Goal: Navigation & Orientation: Go to known website

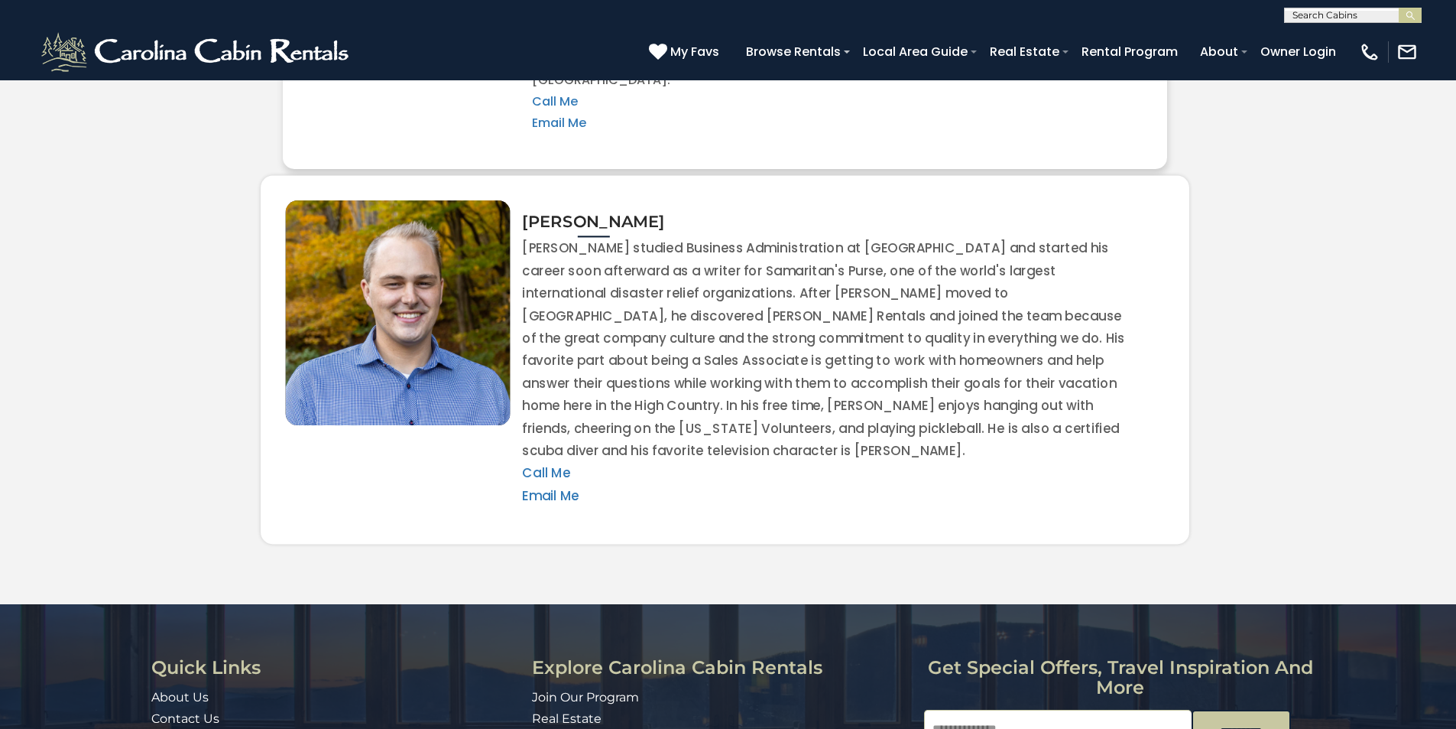
scroll to position [3390, 0]
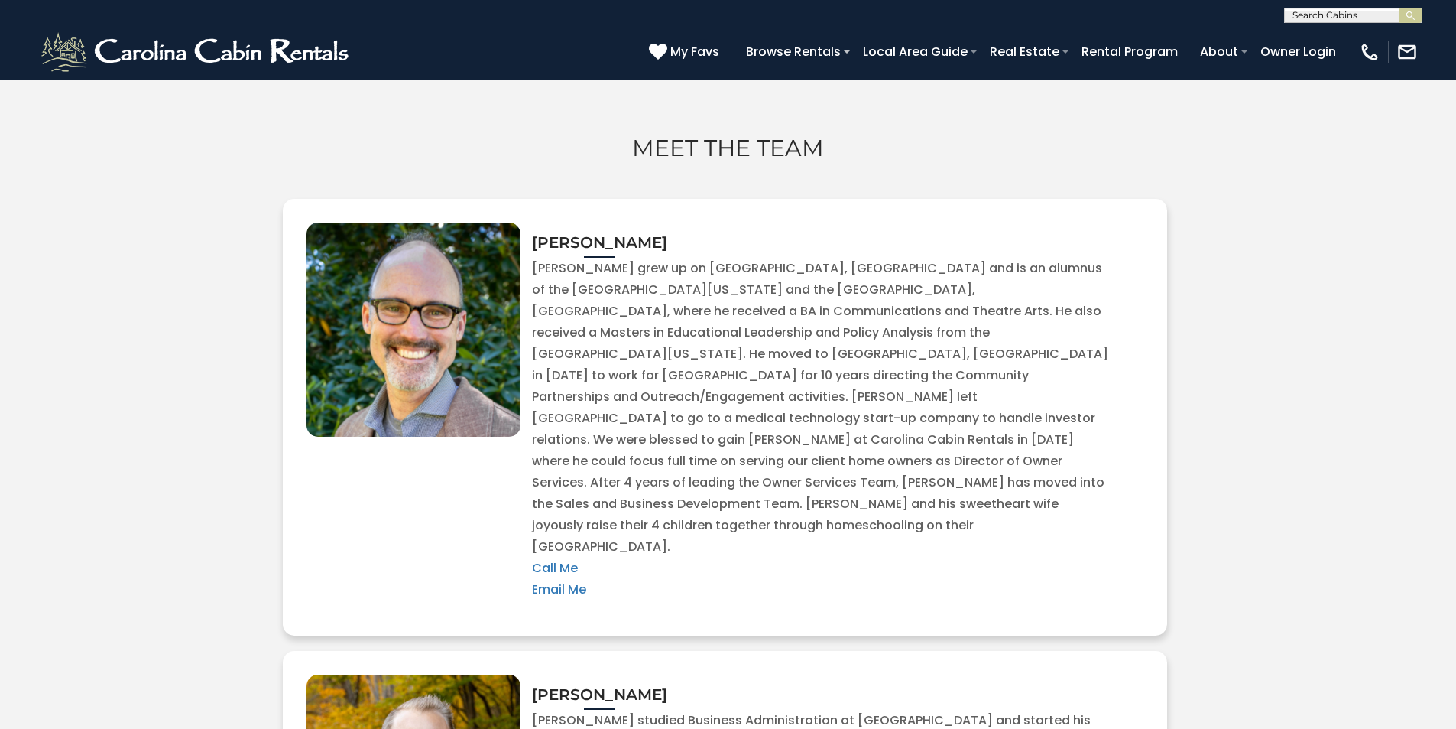
scroll to position [2848, 0]
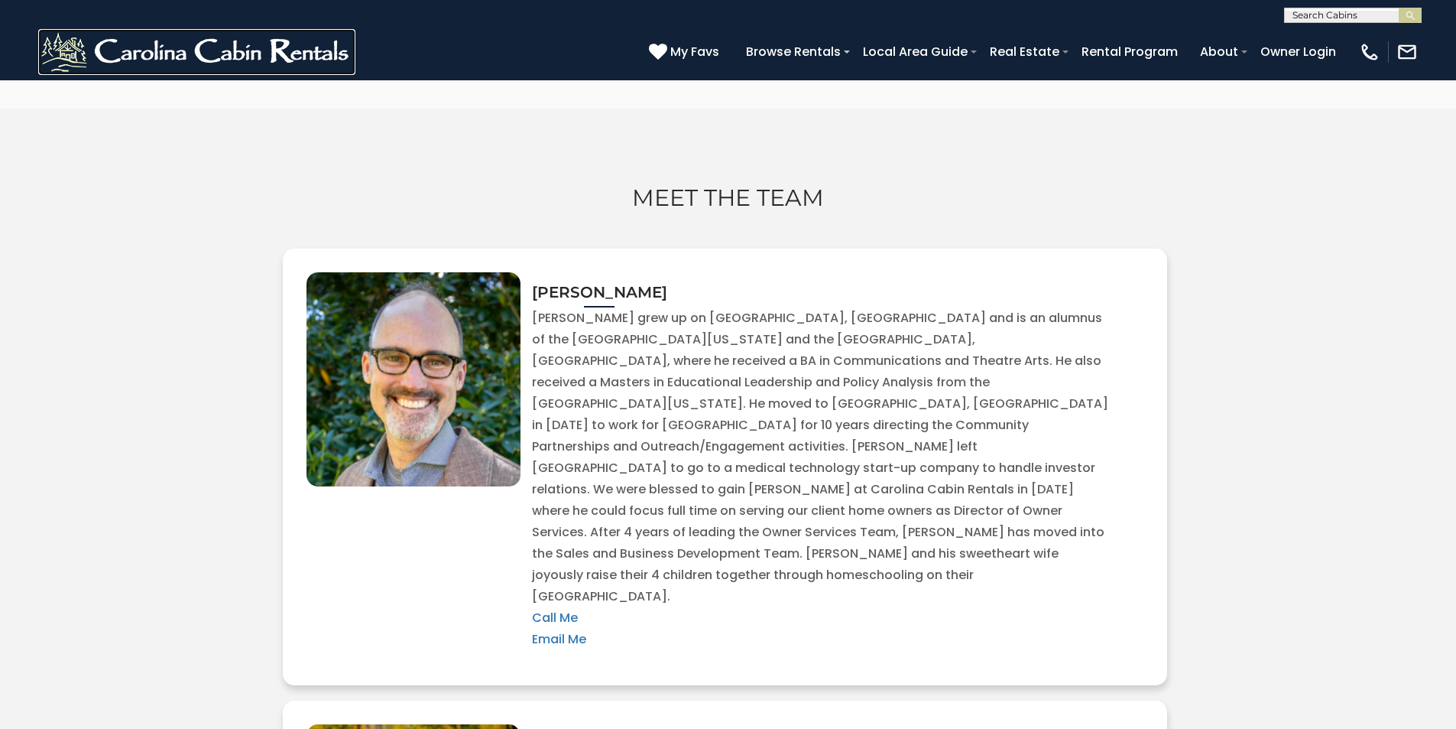
click at [57, 35] on img at bounding box center [196, 52] width 317 height 46
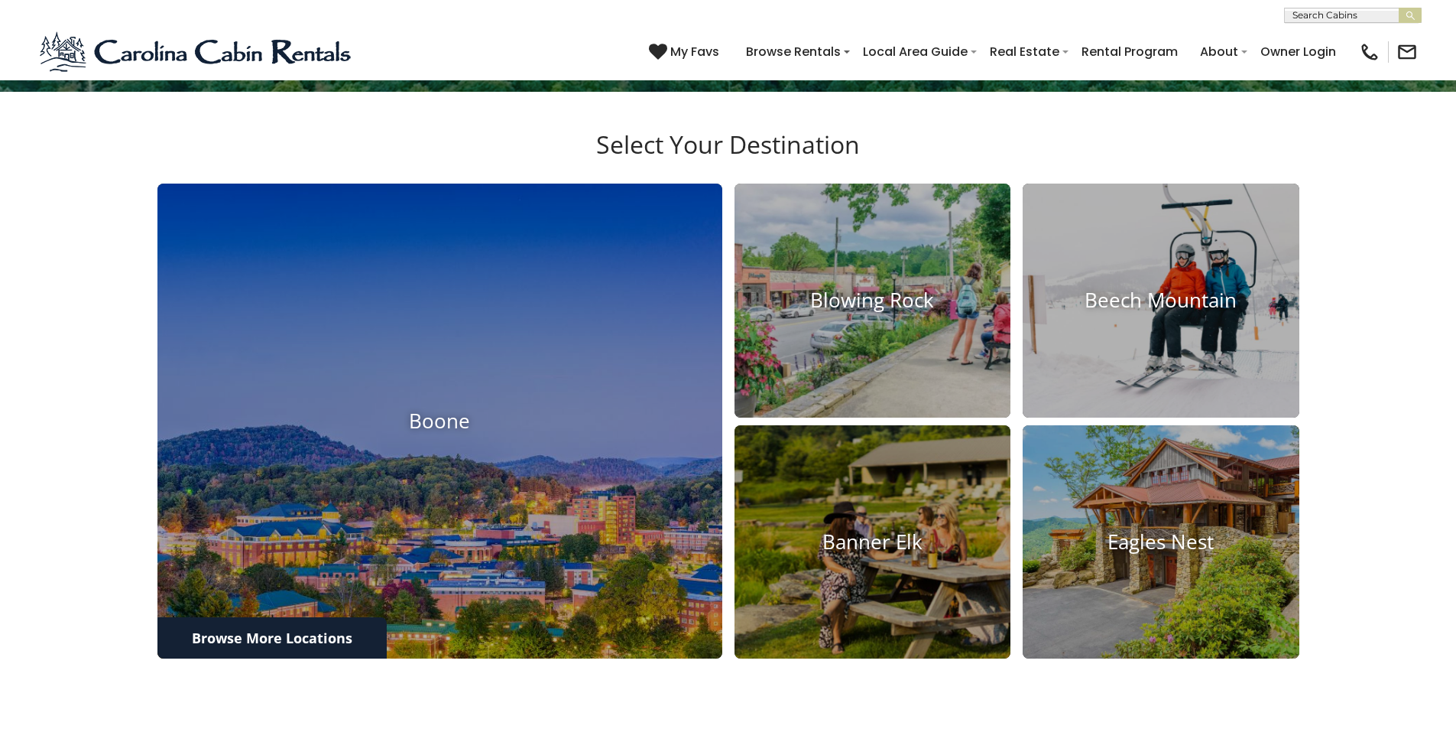
scroll to position [1362, 0]
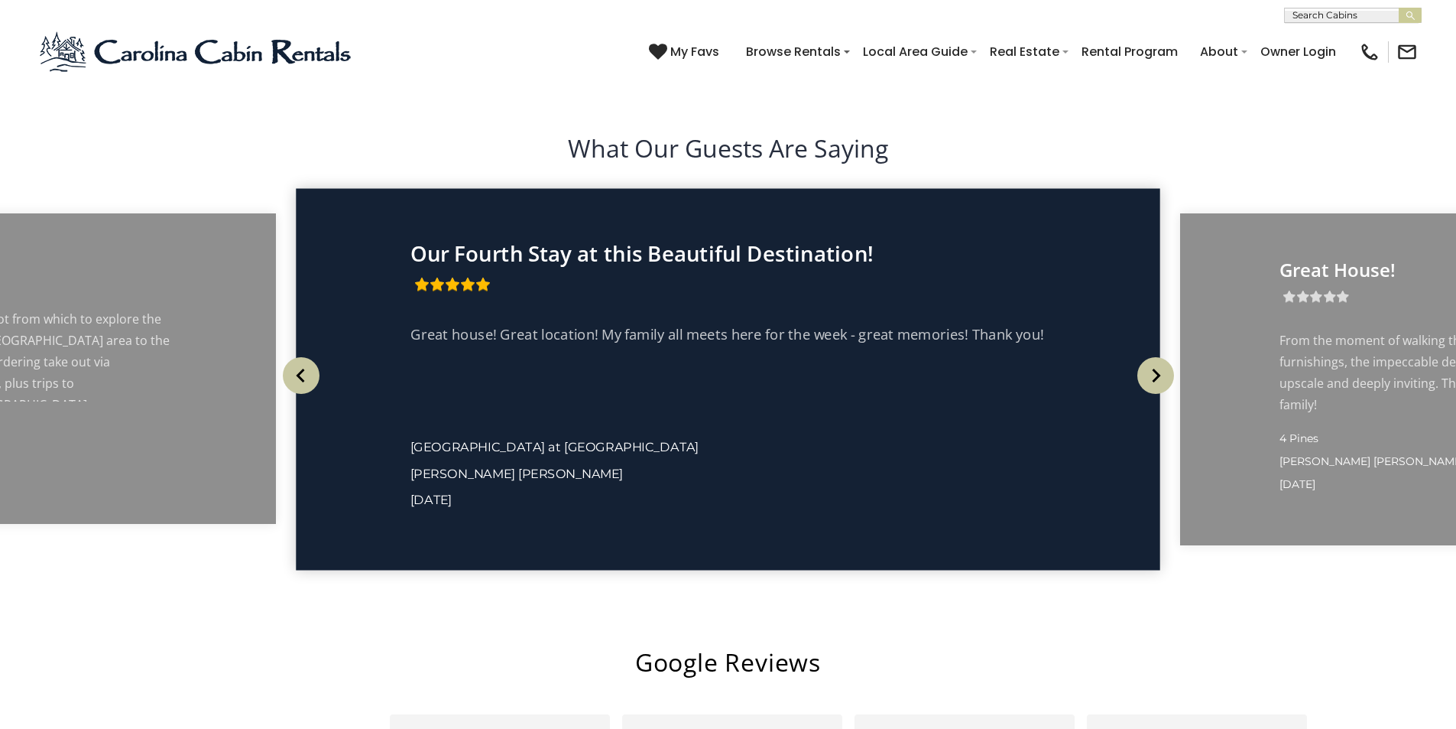
scroll to position [2866, 0]
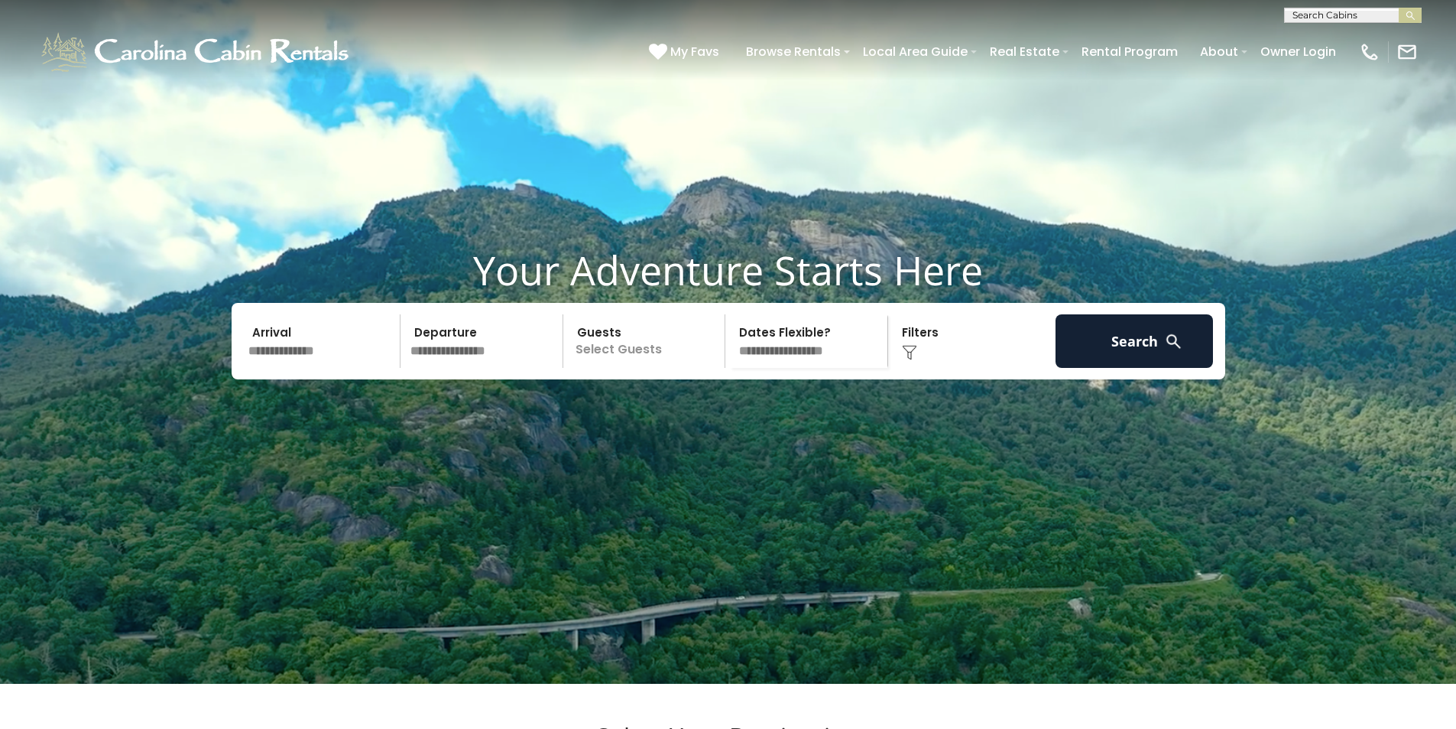
scroll to position [0, 0]
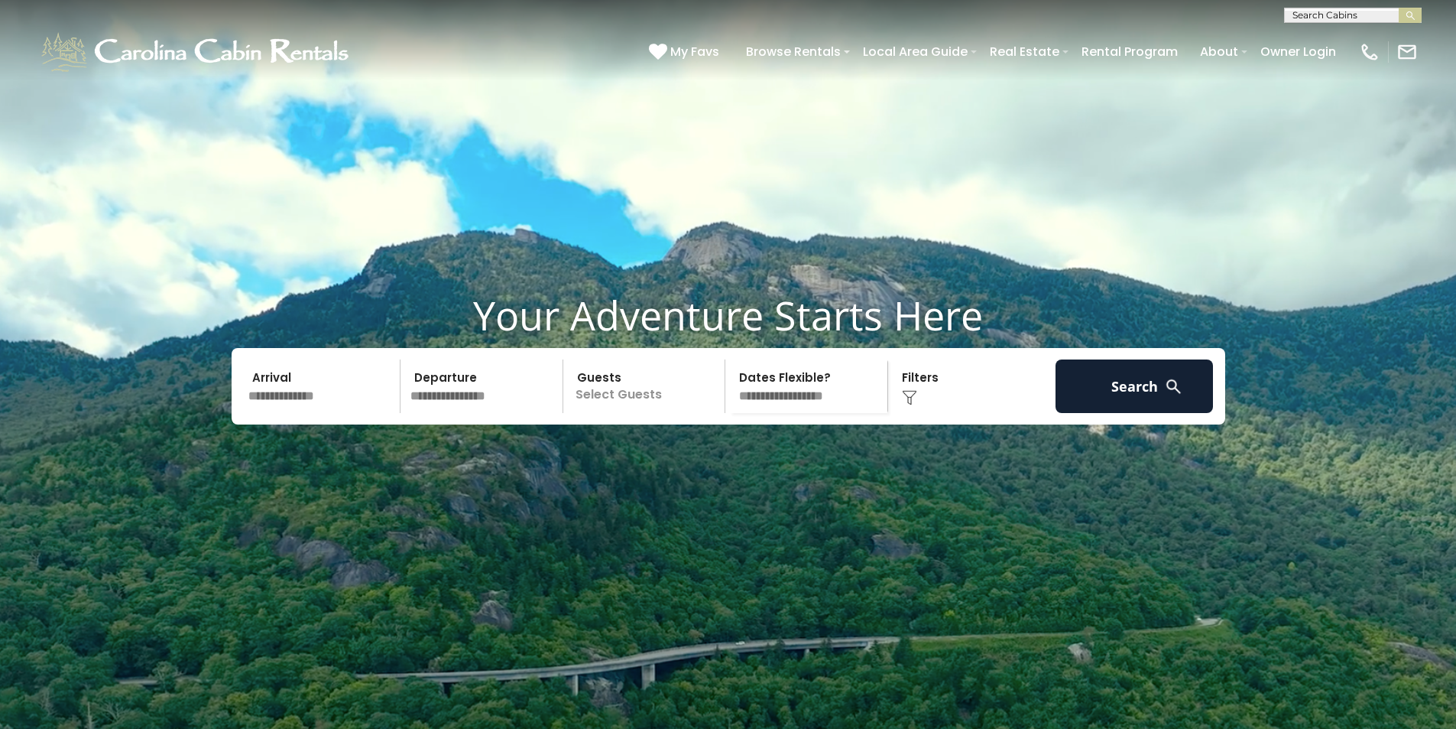
click at [746, 4] on div "**********" at bounding box center [728, 11] width 1456 height 23
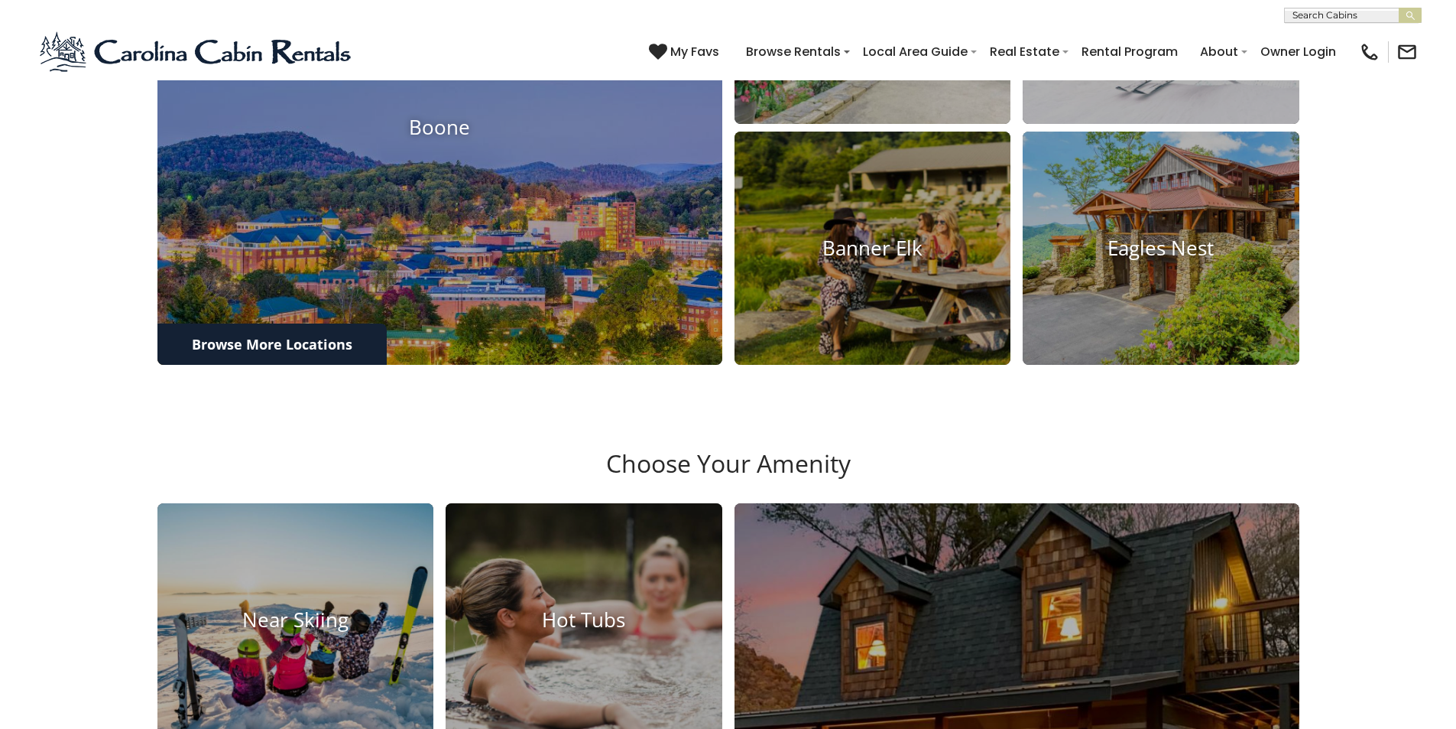
scroll to position [930, 0]
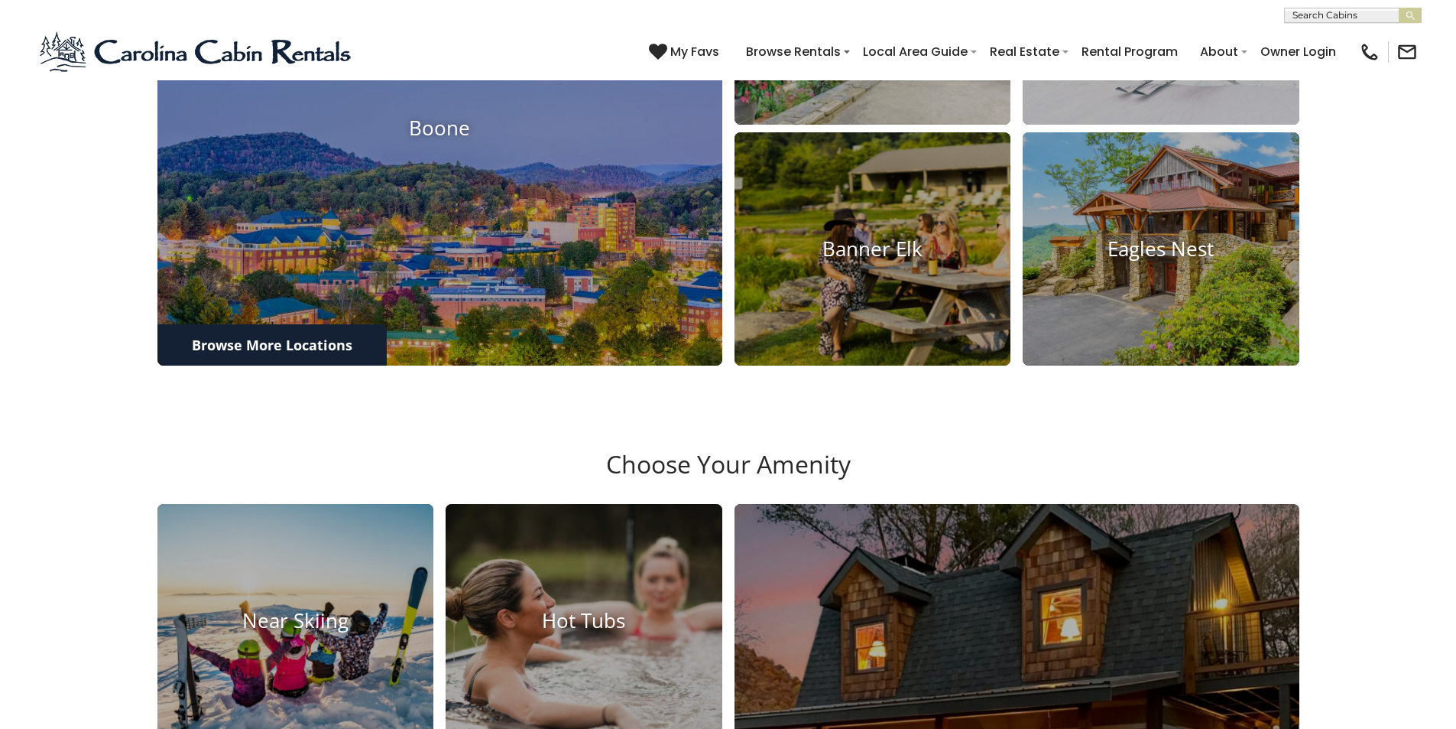
click at [258, 43] on div "(828) 295-6000 My Favs Browse Rentals Local Area Guide Activities & Attractions…" at bounding box center [728, 51] width 1456 height 57
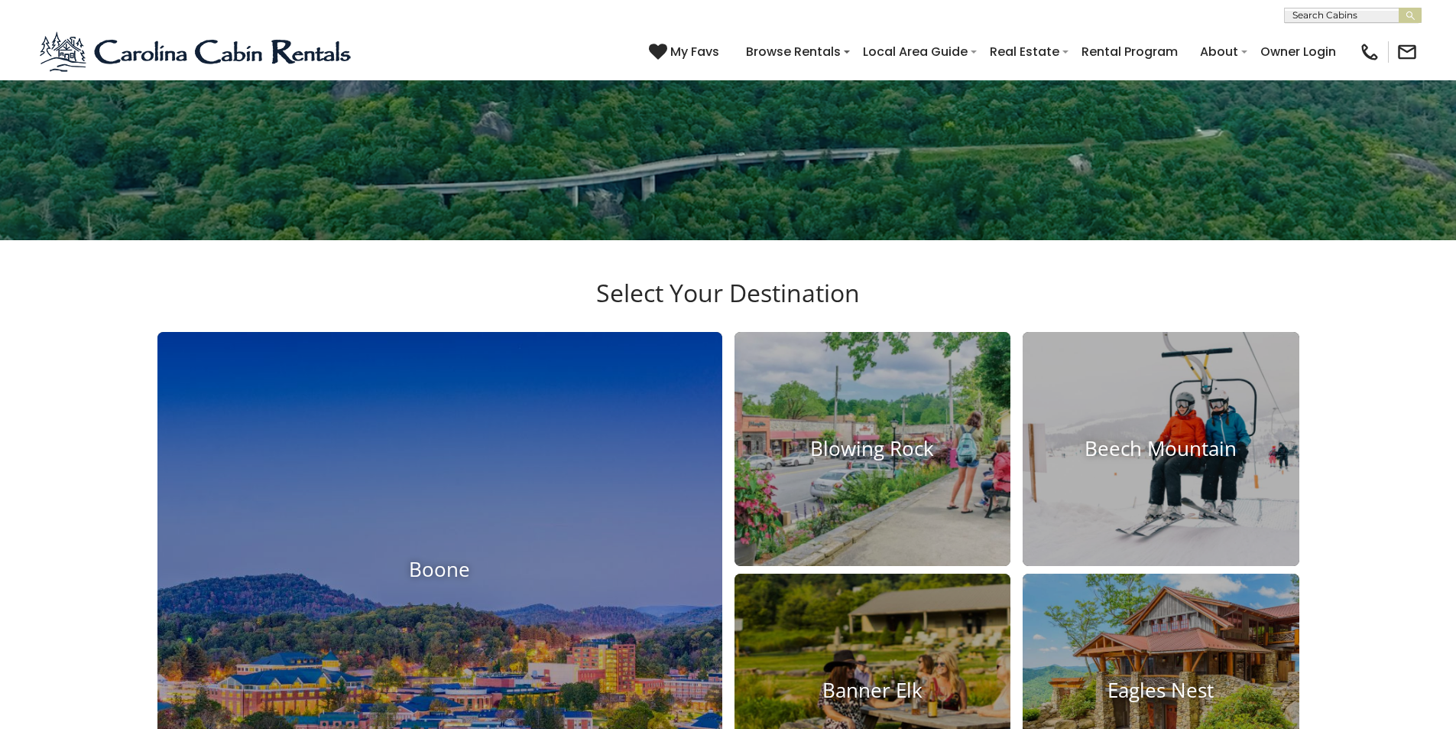
scroll to position [484, 0]
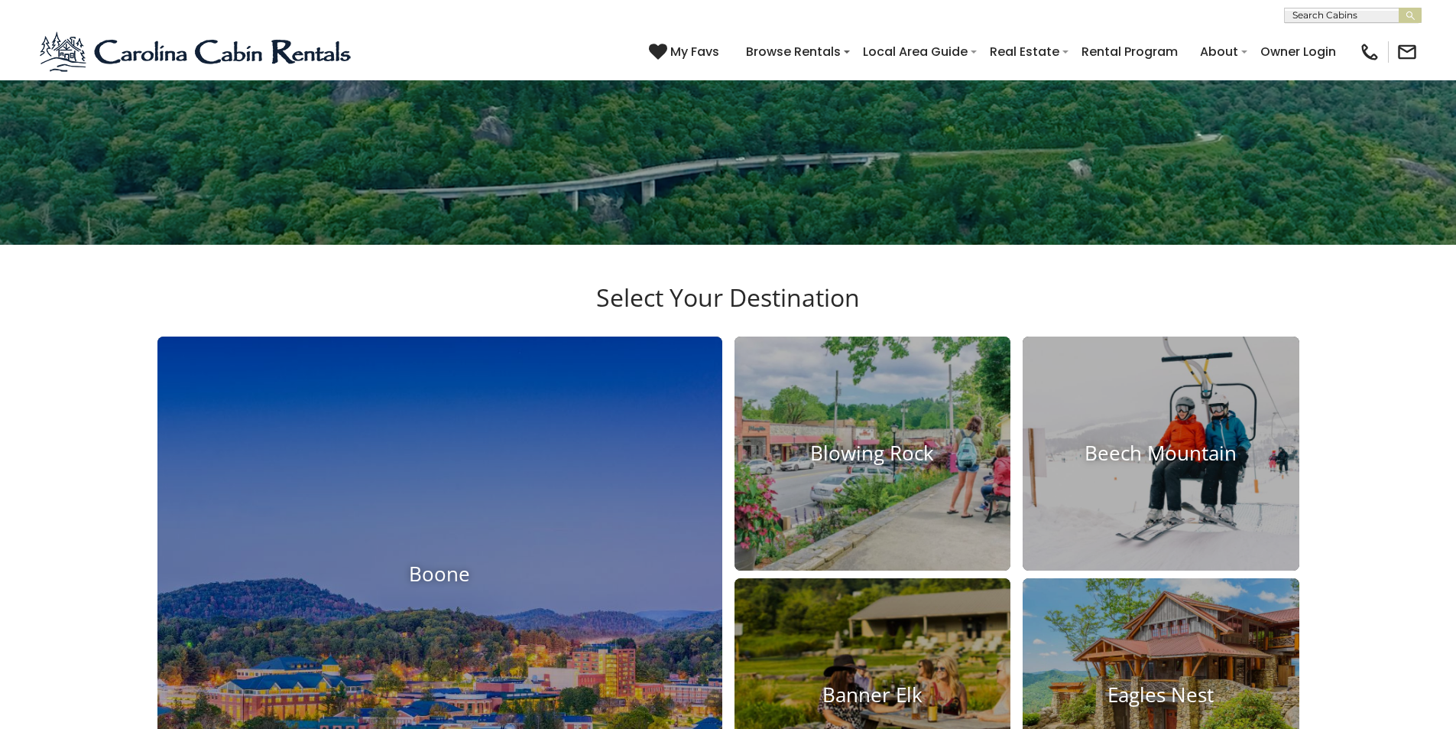
click at [437, 24] on div "(828) 295-6000 My Favs Browse Rentals Local Area Guide Activities & Attractions…" at bounding box center [728, 51] width 1456 height 57
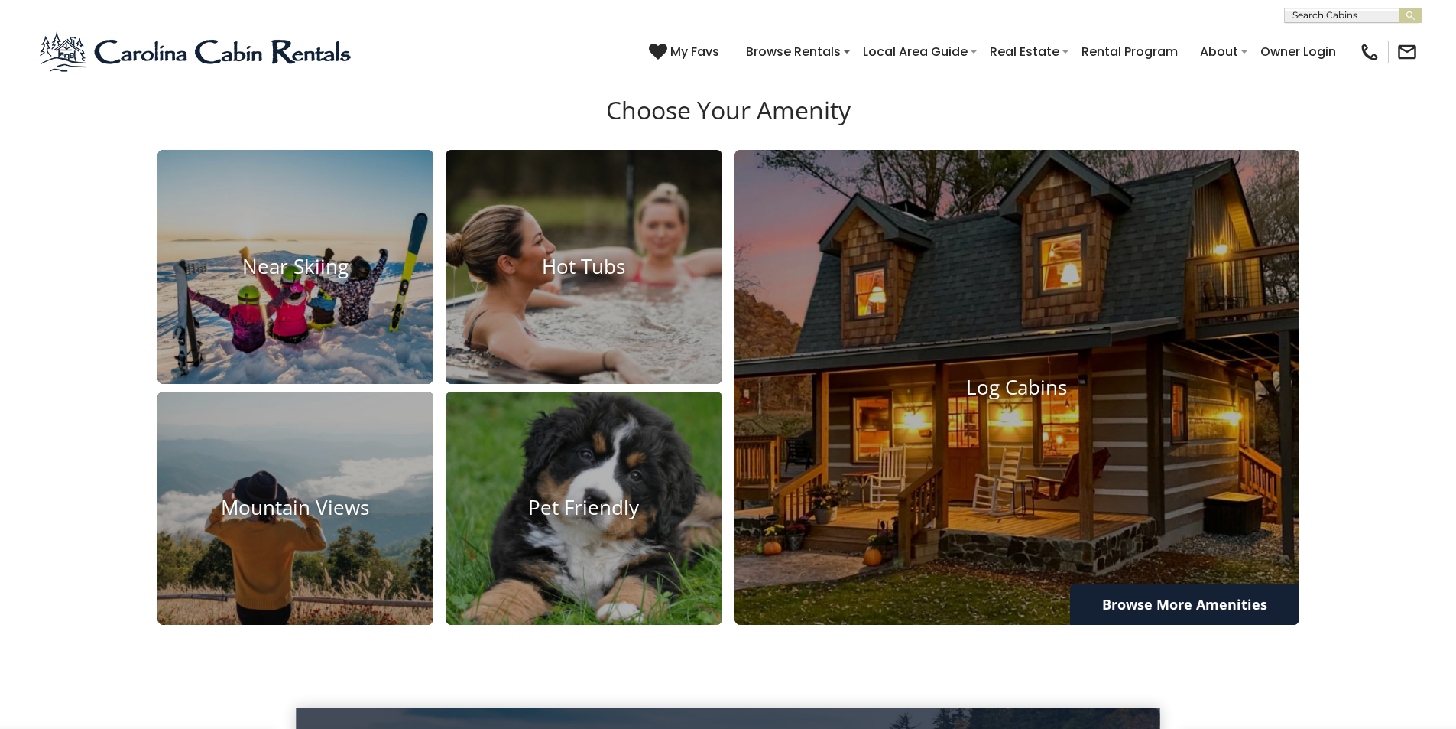
scroll to position [1280, 0]
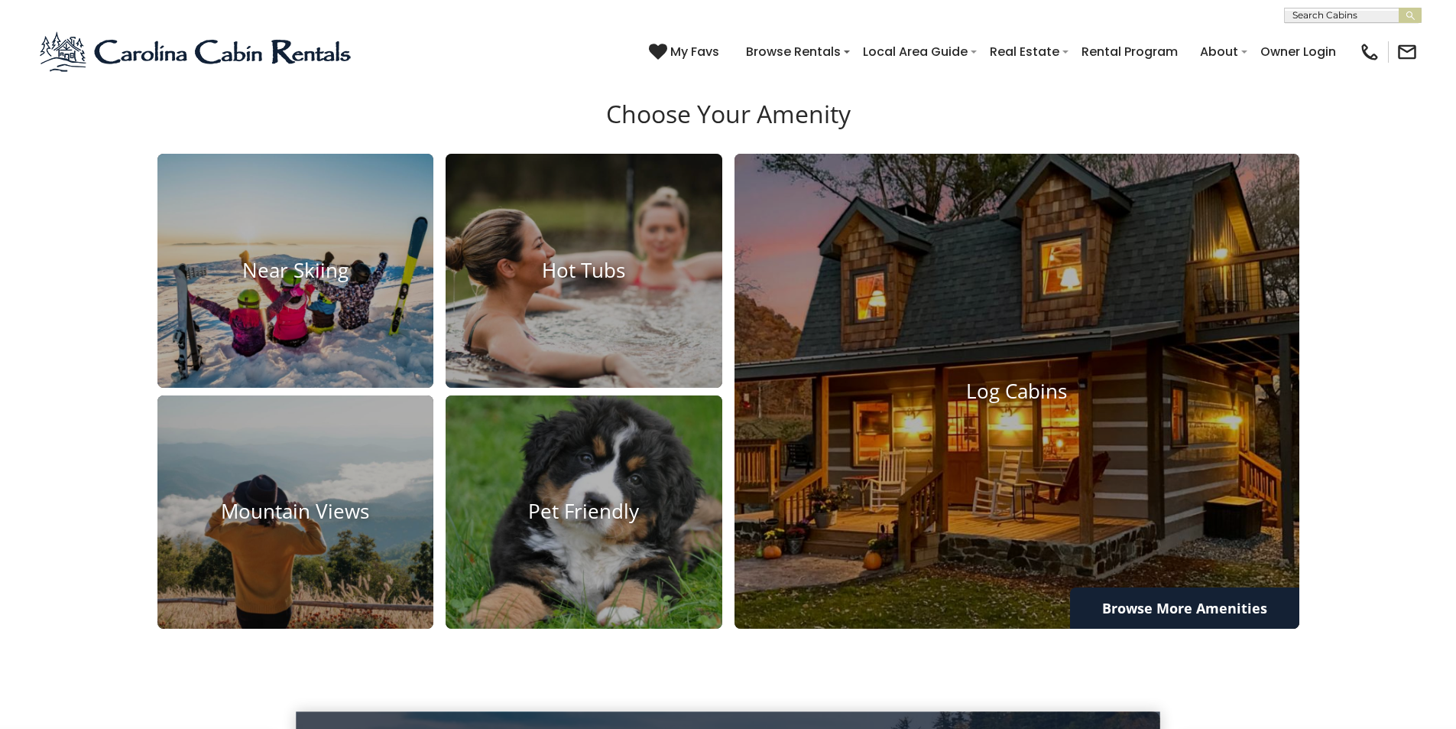
click at [763, 44] on div "(828) 295-6000 My Favs Browse Rentals Local Area Guide Activities & Attractions…" at bounding box center [728, 51] width 1456 height 57
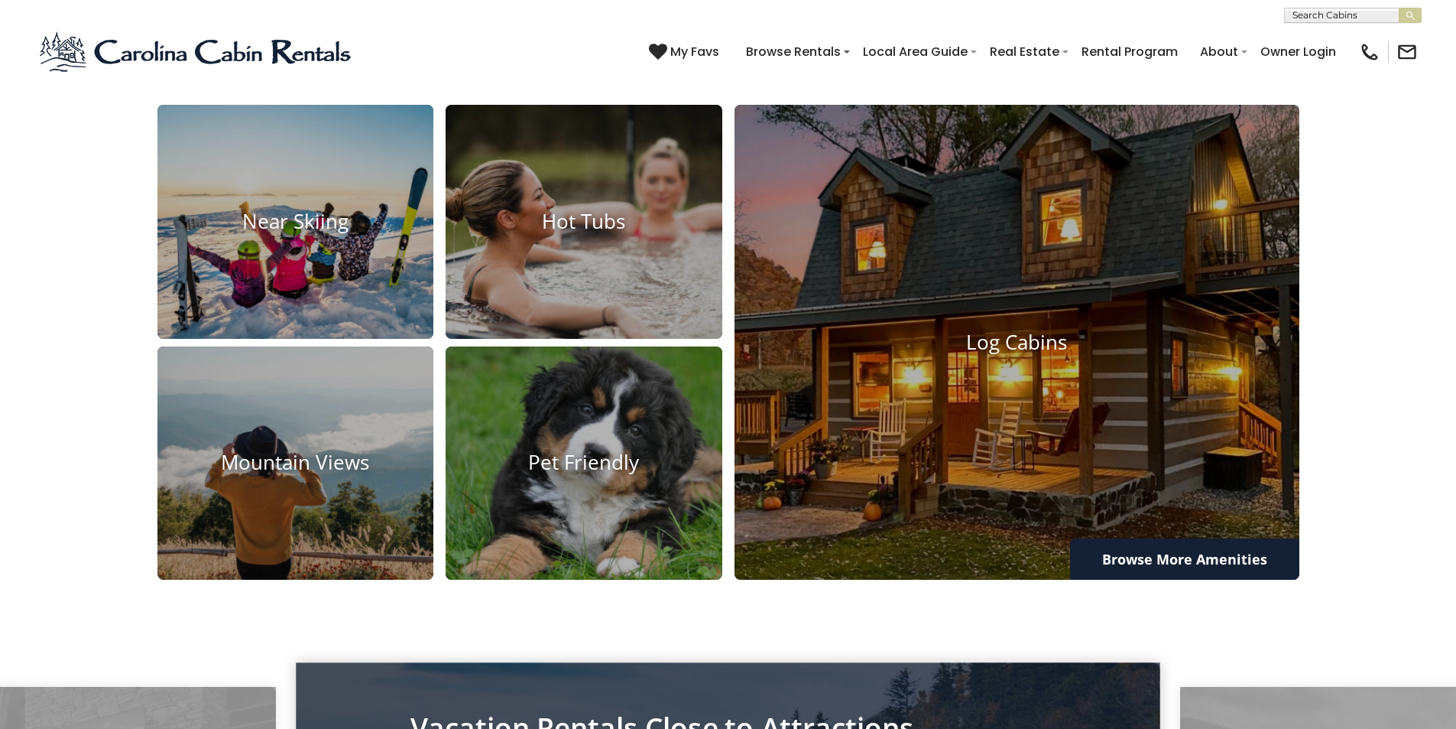
scroll to position [1341, 0]
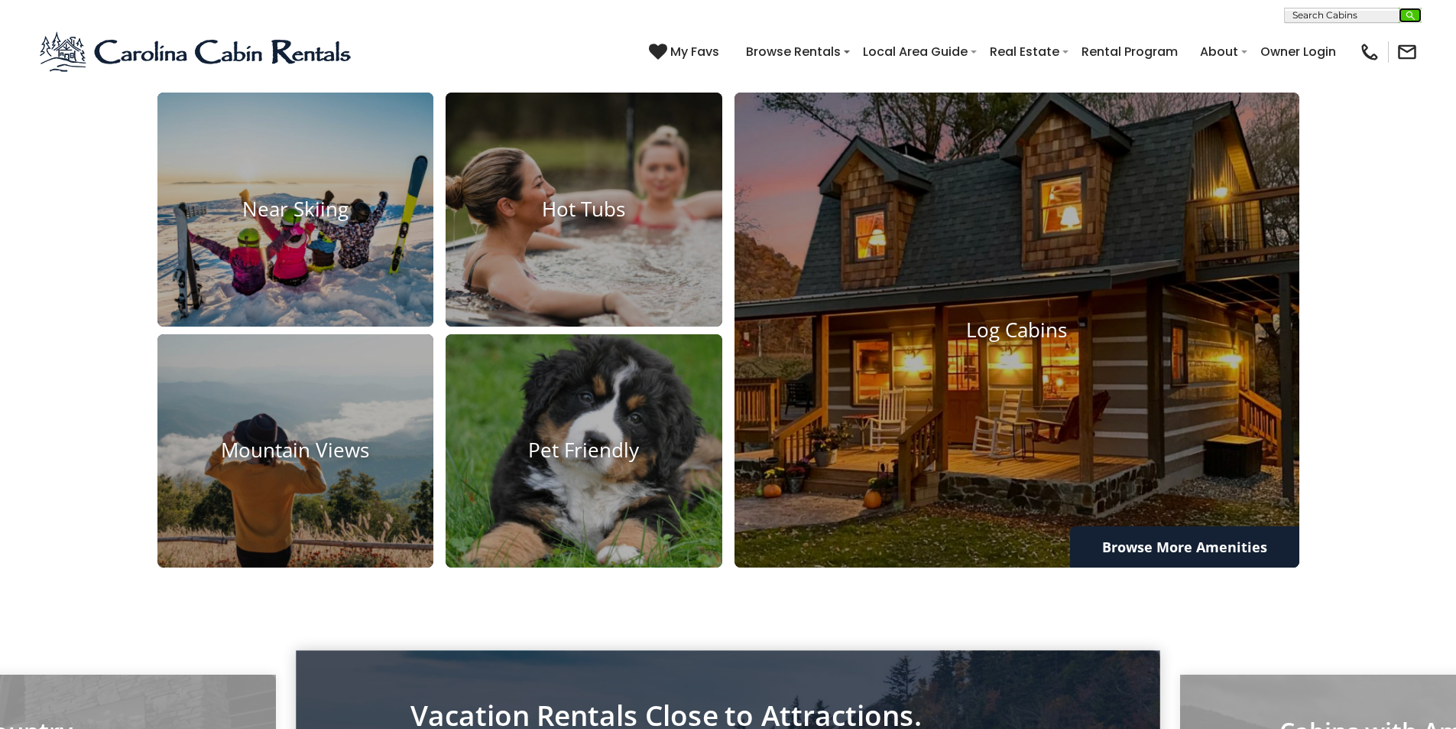
click at [1417, 13] on button "submit" at bounding box center [1410, 15] width 23 height 15
